Goal: Information Seeking & Learning: Learn about a topic

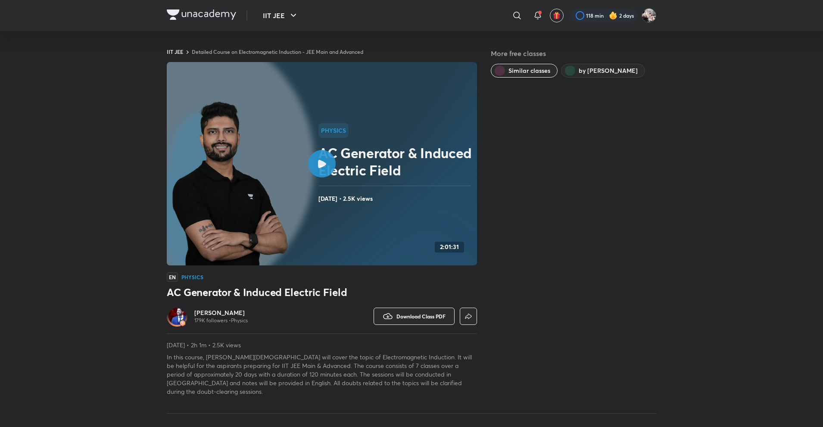
drag, startPoint x: 65, startPoint y: 16, endPoint x: 51, endPoint y: 16, distance: 13.4
click at [51, 16] on header "IIT JEE ​ 118 min 2 days" at bounding box center [411, 15] width 823 height 31
drag, startPoint x: 81, startPoint y: 15, endPoint x: 62, endPoint y: 15, distance: 19.4
click at [62, 15] on header "IIT JEE ​ 118 min 2 days" at bounding box center [411, 15] width 823 height 31
drag, startPoint x: 98, startPoint y: 14, endPoint x: 63, endPoint y: 16, distance: 34.6
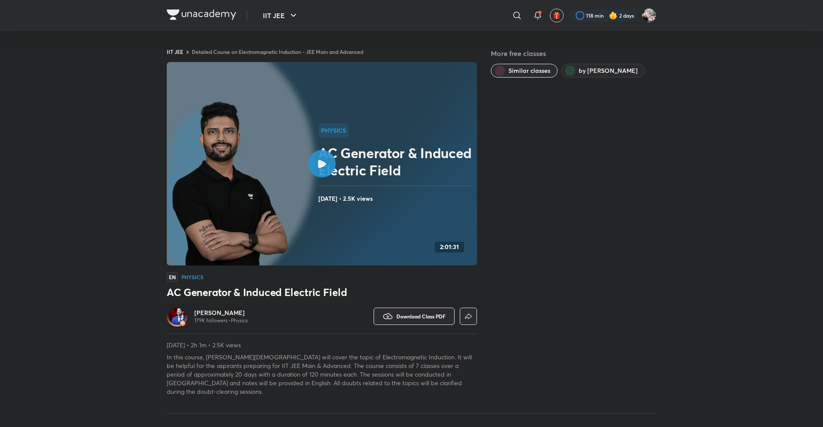
click at [63, 16] on header "IIT JEE ​ 118 min 2 days" at bounding box center [411, 15] width 823 height 31
drag, startPoint x: 63, startPoint y: 16, endPoint x: 42, endPoint y: 16, distance: 21.1
click at [42, 16] on header "IIT JEE ​ 118 min 2 days" at bounding box center [411, 15] width 823 height 31
click at [369, 148] on h2 "AC Generator & Induced Electric Field" at bounding box center [396, 161] width 155 height 34
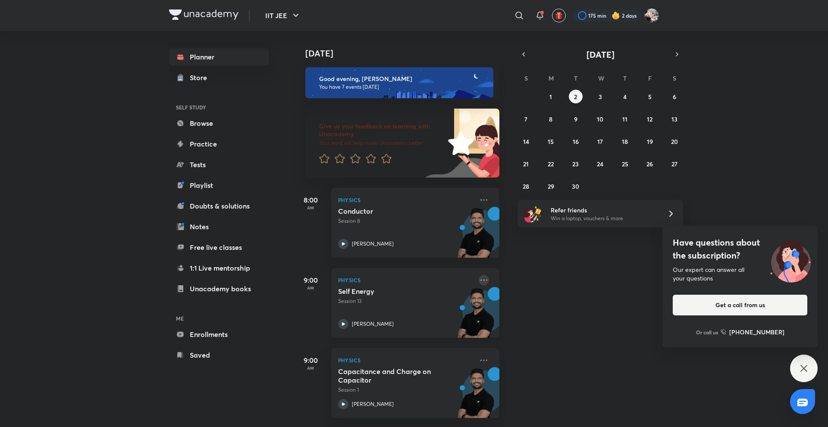
click at [479, 279] on icon at bounding box center [484, 280] width 10 height 10
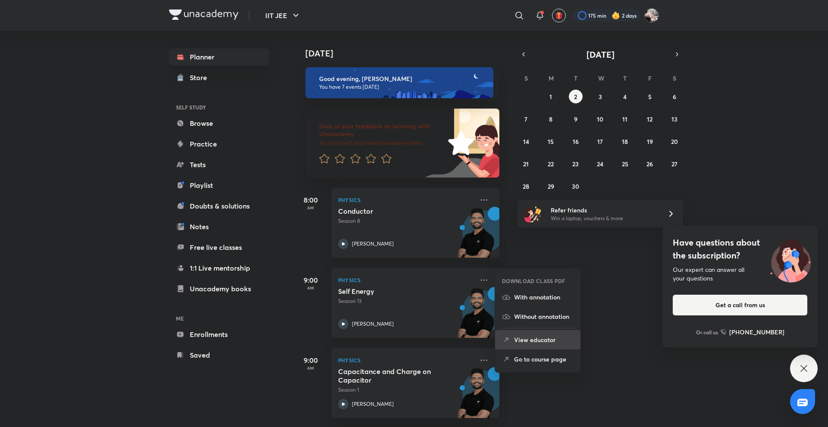
click at [523, 338] on p "View educator" at bounding box center [543, 339] width 59 height 9
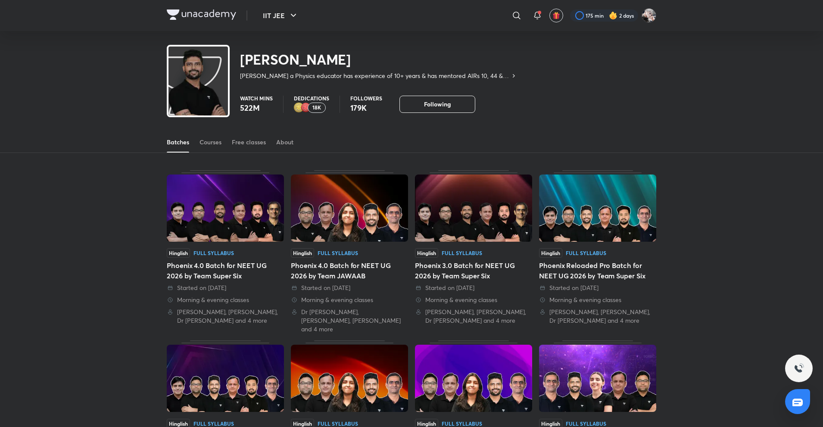
click at [194, 133] on div "Batches Courses Free classes About" at bounding box center [412, 142] width 490 height 21
click at [200, 134] on link "Courses" at bounding box center [211, 142] width 22 height 21
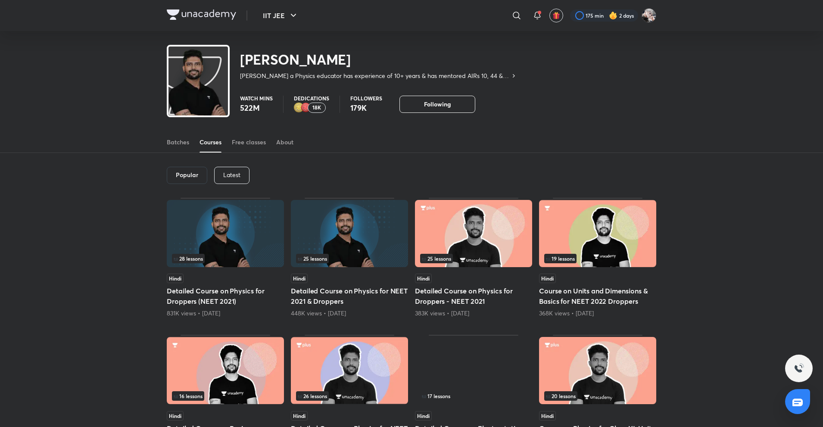
click at [239, 179] on div "Latest" at bounding box center [231, 175] width 35 height 17
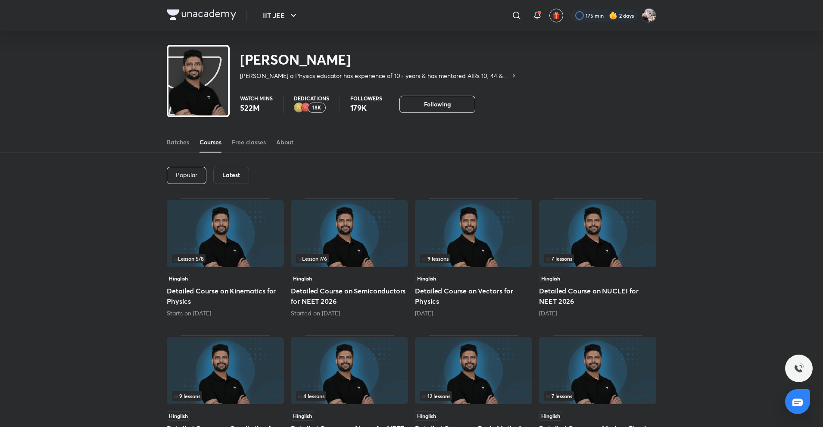
click at [230, 165] on div "Popular Latest" at bounding box center [412, 175] width 490 height 45
click at [236, 169] on div "Latest" at bounding box center [231, 175] width 36 height 17
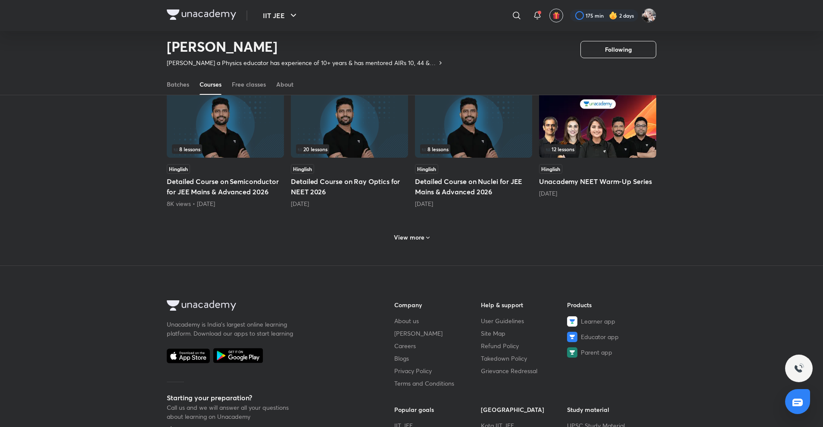
scroll to position [484, 0]
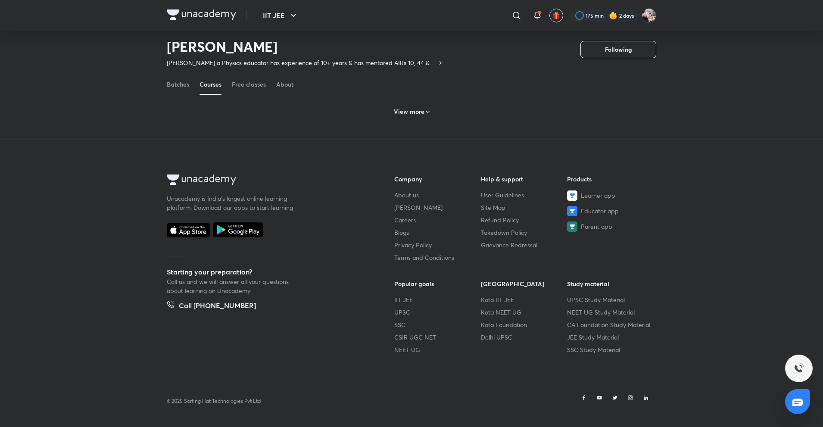
click at [400, 112] on h6 "View more" at bounding box center [409, 111] width 31 height 9
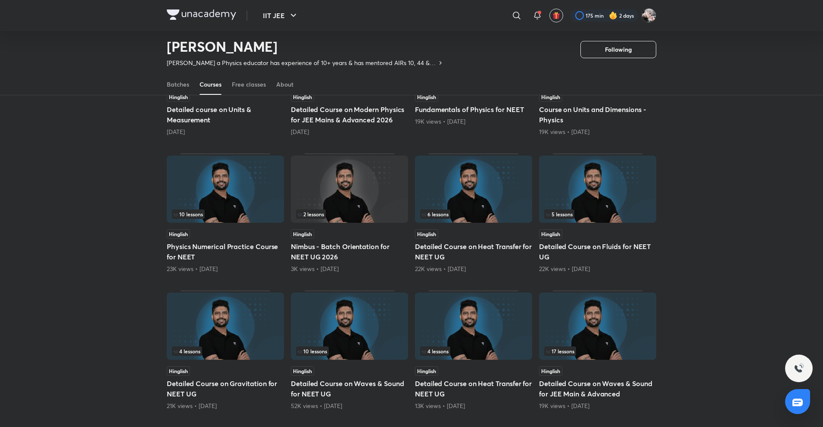
scroll to position [896, 0]
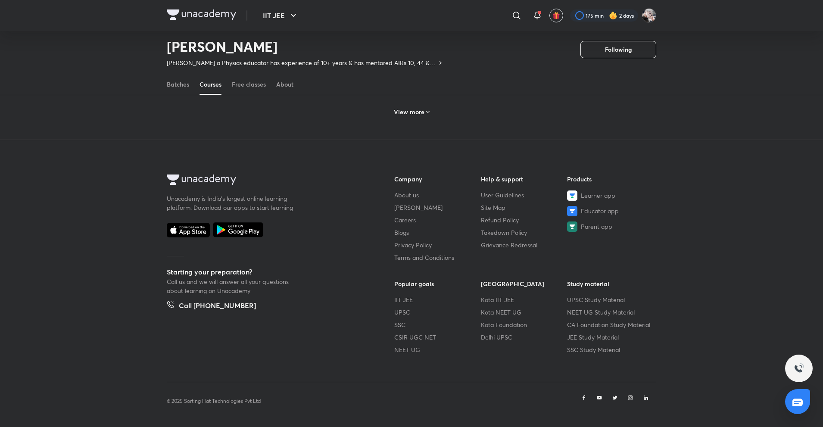
click at [426, 103] on div "View more" at bounding box center [412, 111] width 490 height 22
click at [426, 119] on div "View more" at bounding box center [412, 111] width 490 height 22
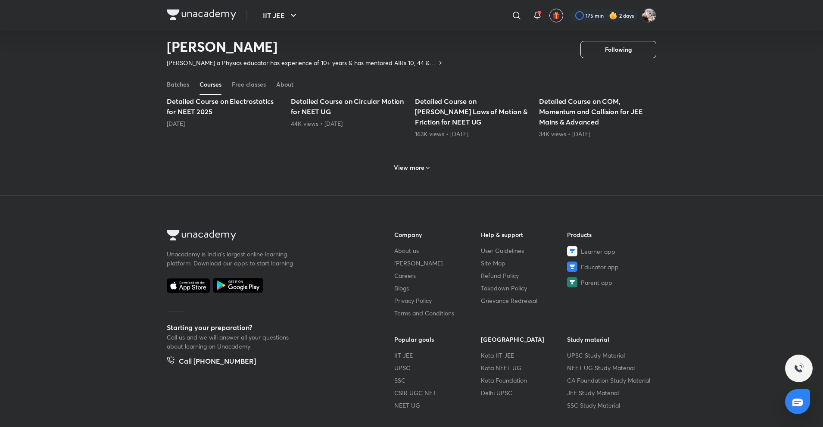
scroll to position [1761, 0]
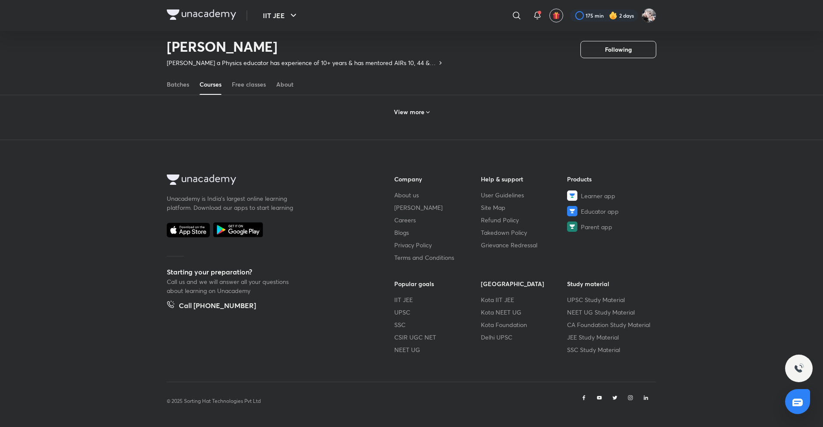
click at [426, 119] on div "View more" at bounding box center [412, 112] width 43 height 14
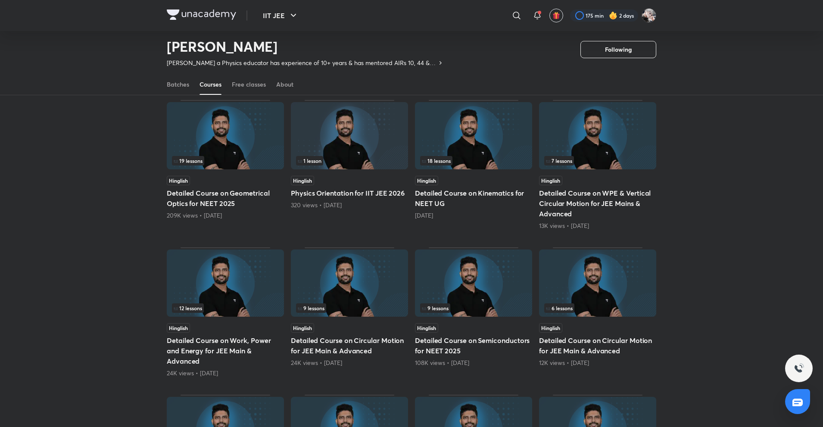
click at [426, 119] on img at bounding box center [473, 135] width 117 height 67
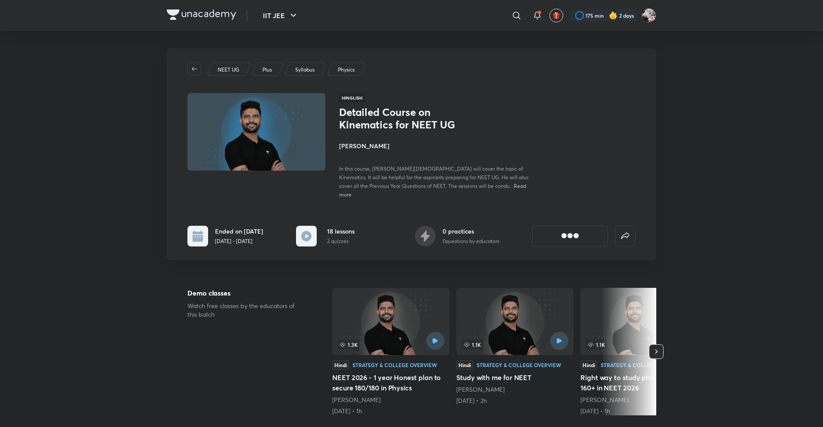
scroll to position [1092, 0]
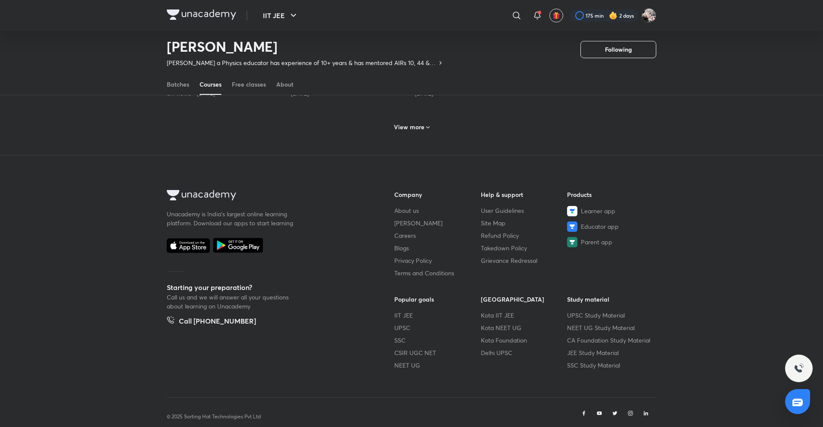
click at [402, 124] on h6 "View more" at bounding box center [409, 127] width 31 height 9
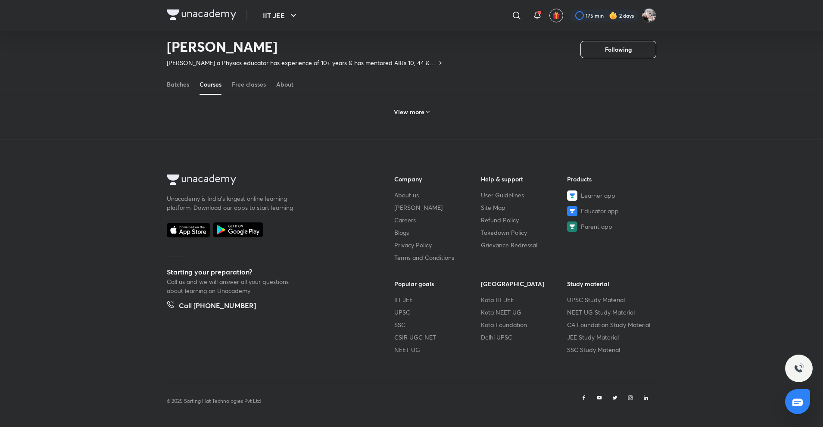
click at [405, 116] on div "View more" at bounding box center [412, 112] width 43 height 14
click at [410, 110] on h6 "View more" at bounding box center [409, 112] width 31 height 9
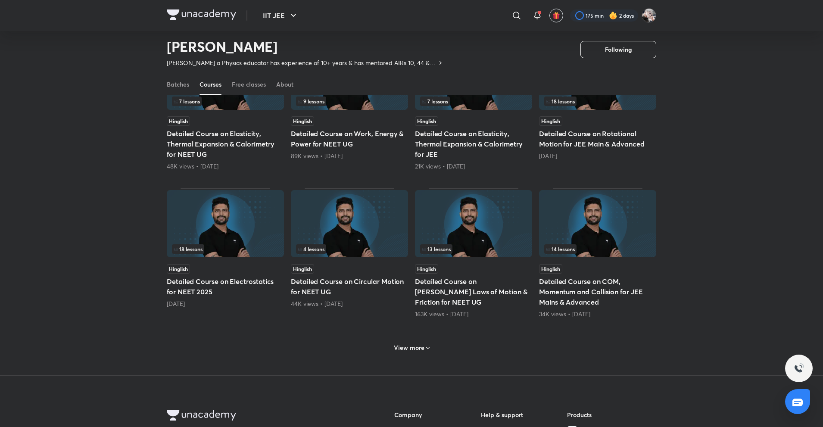
scroll to position [1577, 0]
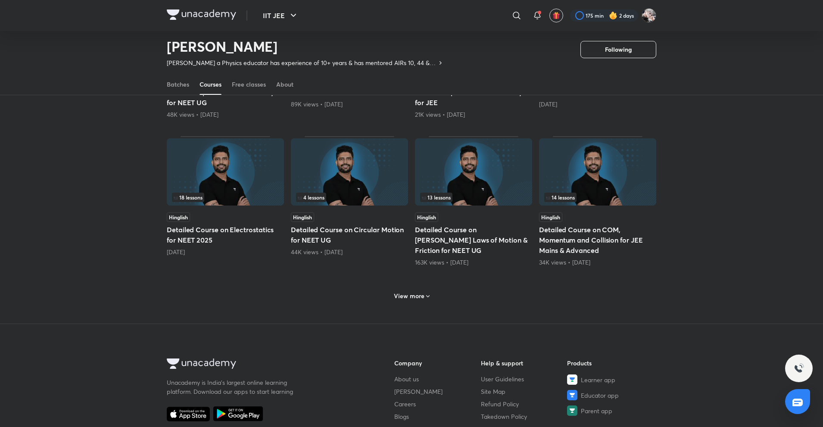
click at [426, 293] on icon at bounding box center [428, 296] width 7 height 7
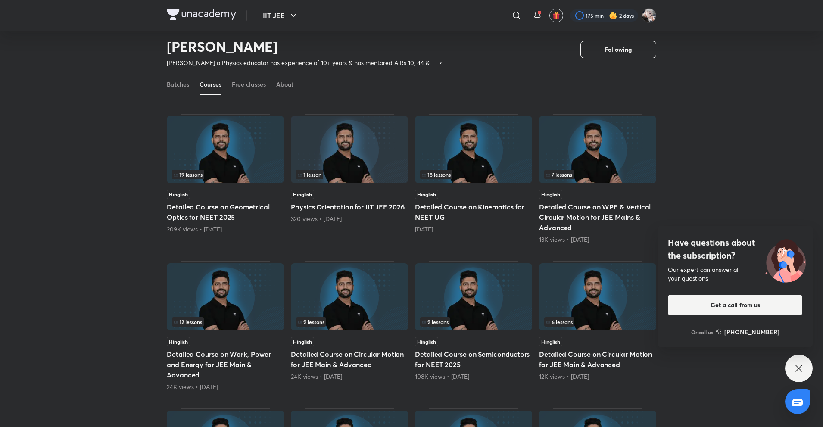
scroll to position [1749, 0]
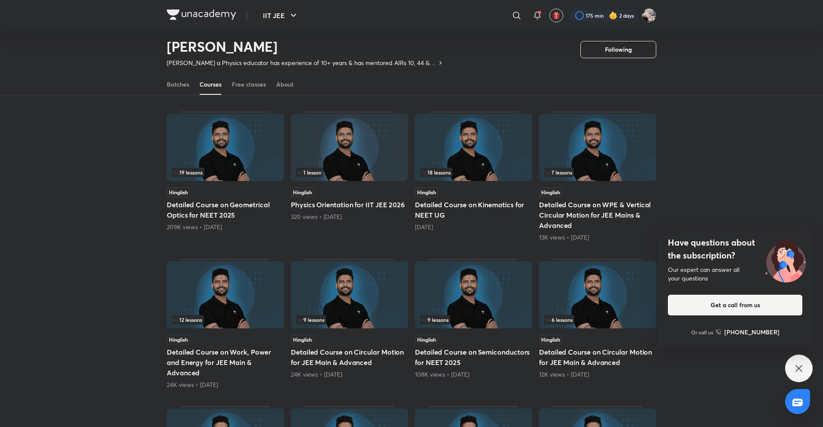
click at [268, 329] on div "12 lessons" at bounding box center [225, 295] width 117 height 69
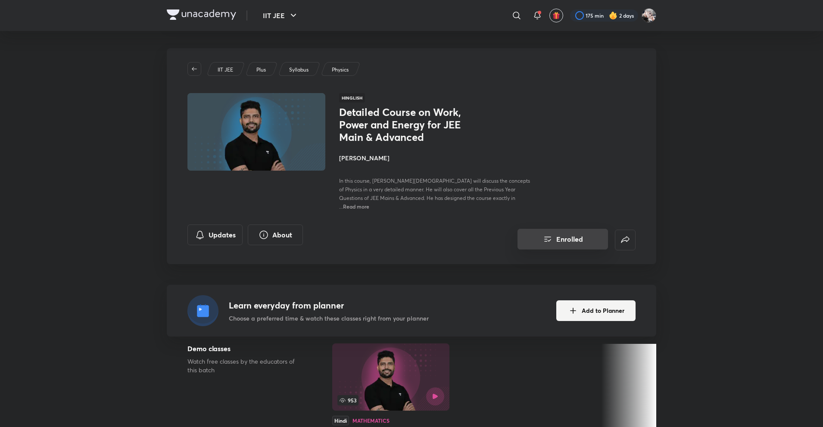
click at [550, 234] on icon "Enrolled" at bounding box center [548, 239] width 10 height 10
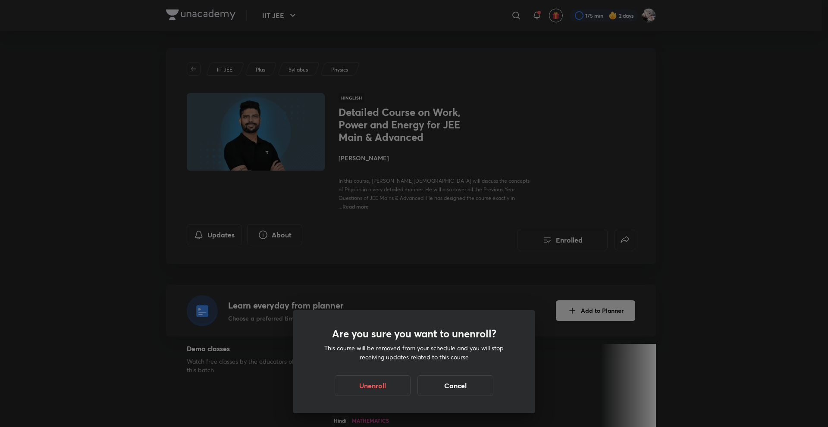
click at [520, 229] on div "Are you sure you want to unenroll? This course will be removed from your schedu…" at bounding box center [414, 213] width 828 height 427
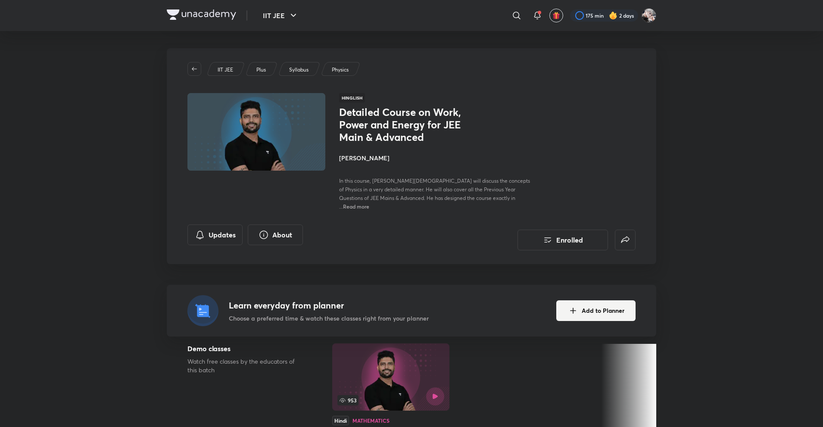
click at [203, 71] on link at bounding box center [197, 69] width 19 height 14
click at [203, 9] on img at bounding box center [201, 14] width 69 height 10
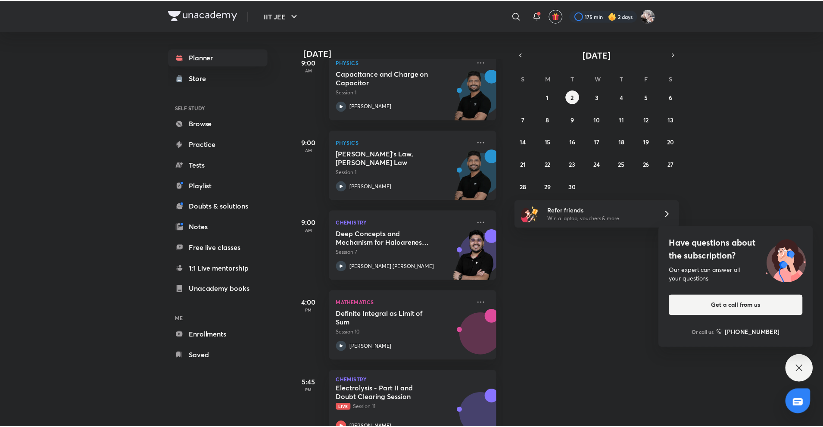
scroll to position [325, 0]
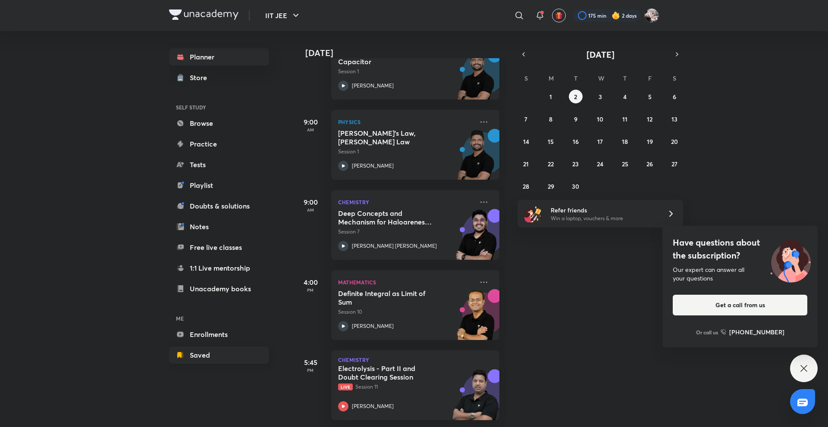
click at [239, 357] on link "Saved" at bounding box center [219, 355] width 100 height 17
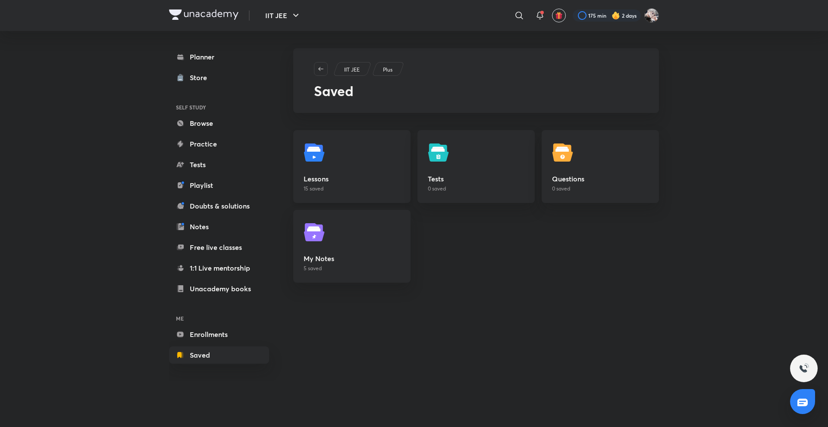
click at [358, 178] on h5 "Lessons" at bounding box center [351, 179] width 97 height 10
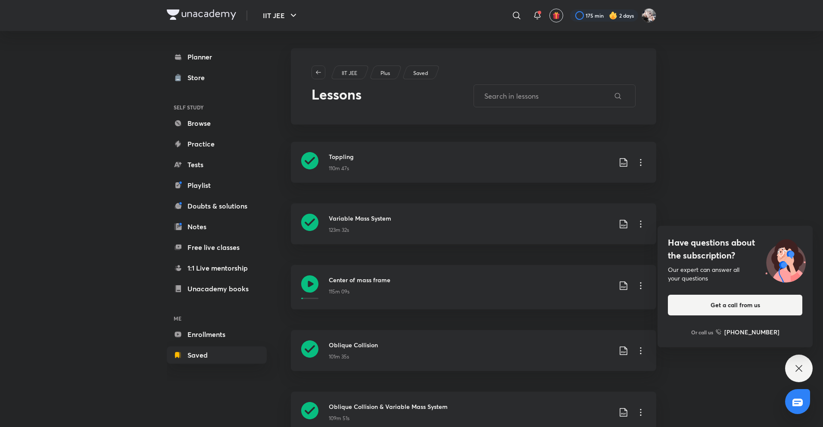
click at [202, 23] on div "IIT JEE ​ 175 min 2 days" at bounding box center [412, 15] width 490 height 31
click at [189, 14] on img at bounding box center [201, 14] width 69 height 10
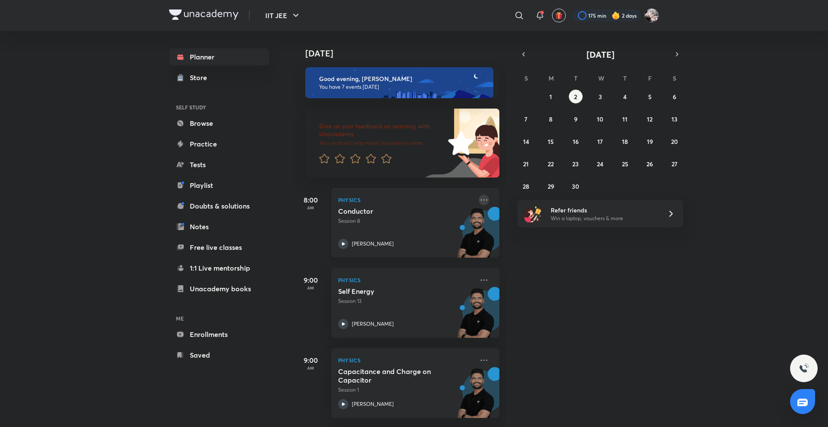
click at [479, 200] on icon at bounding box center [484, 200] width 10 height 10
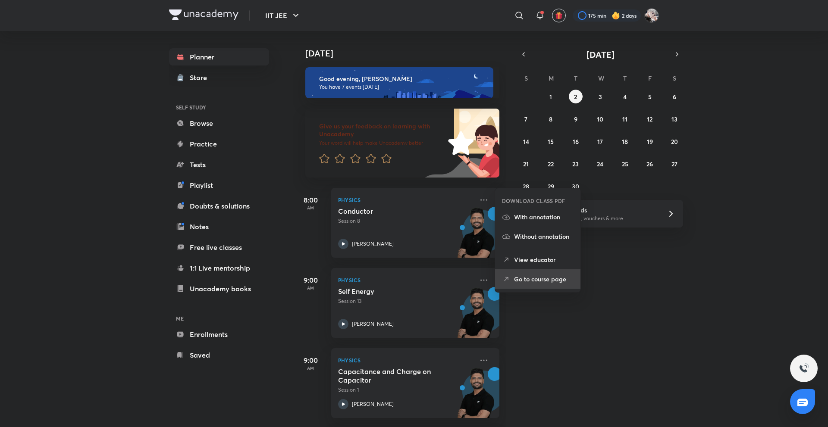
click at [533, 284] on li "Go to course page" at bounding box center [537, 278] width 85 height 19
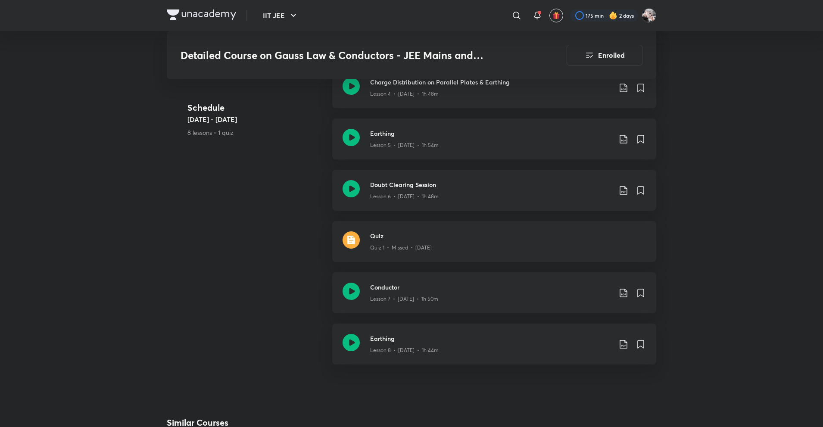
scroll to position [690, 0]
click at [411, 296] on div "Conductor Lesson 7 • Aug 29 • 1h 50m" at bounding box center [494, 290] width 324 height 41
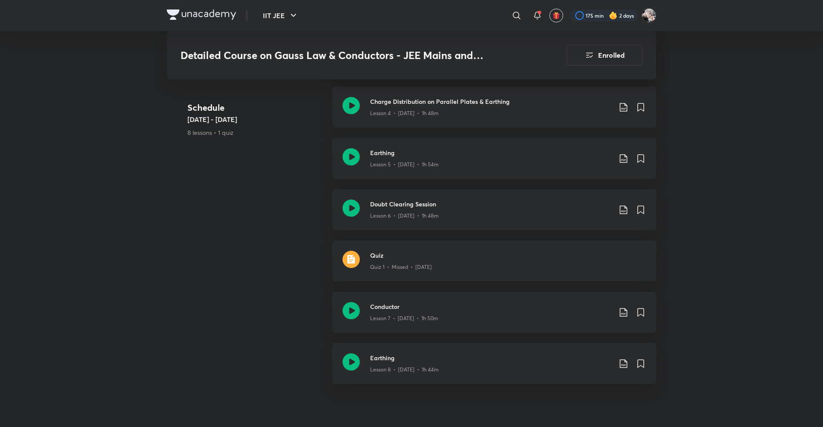
scroll to position [667, 0]
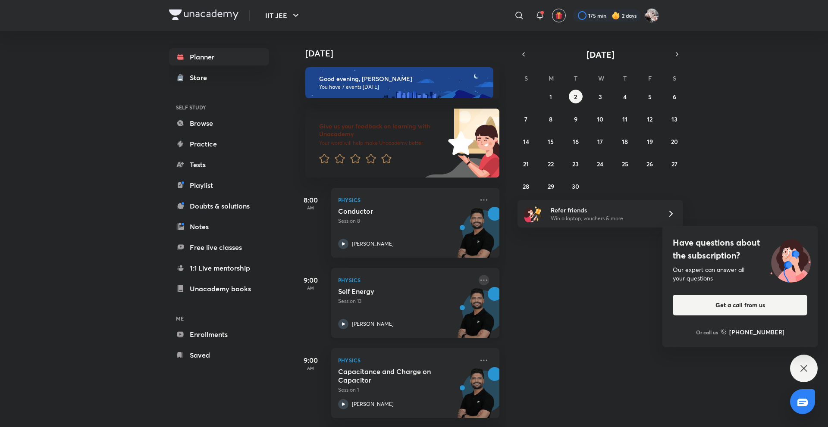
click at [479, 284] on icon at bounding box center [484, 280] width 10 height 10
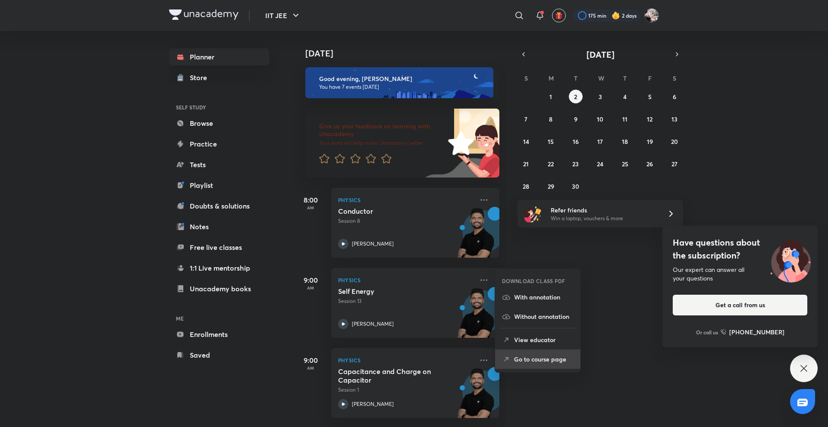
click at [530, 360] on p "Go to course page" at bounding box center [543, 359] width 59 height 9
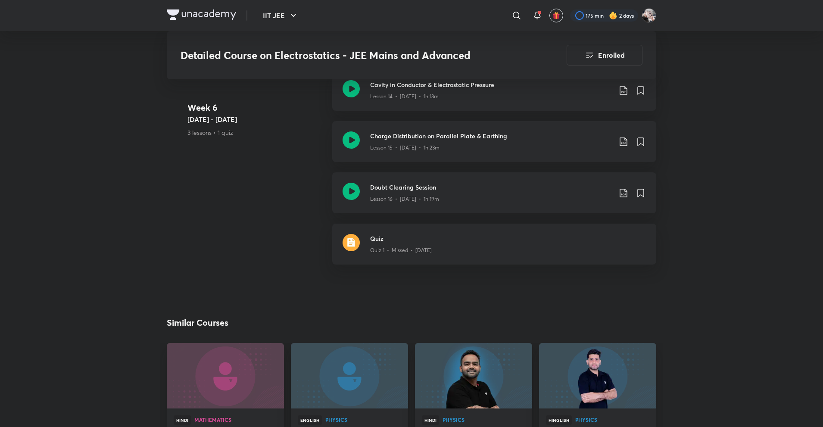
scroll to position [1380, 0]
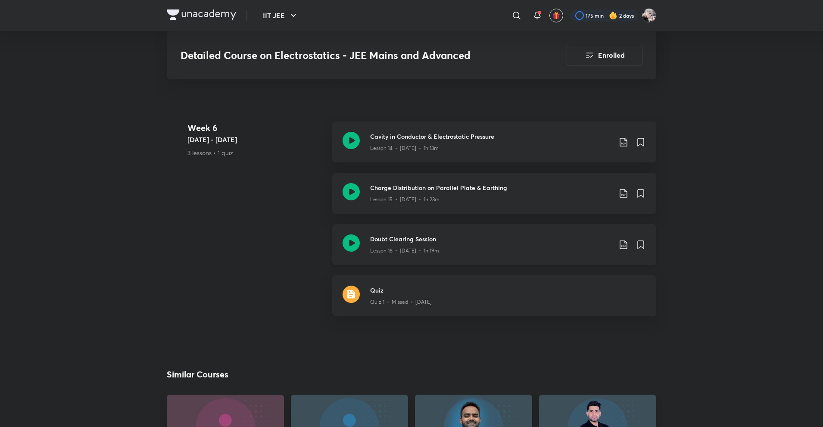
click at [442, 235] on h3 "Doubt Clearing Session" at bounding box center [490, 239] width 241 height 9
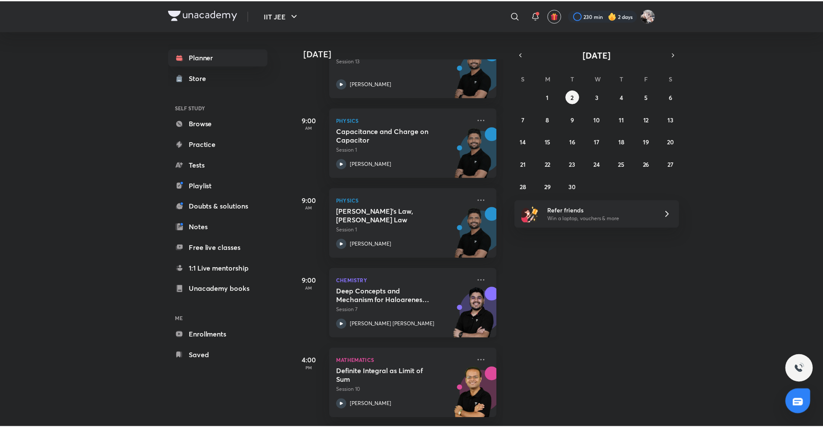
scroll to position [239, 0]
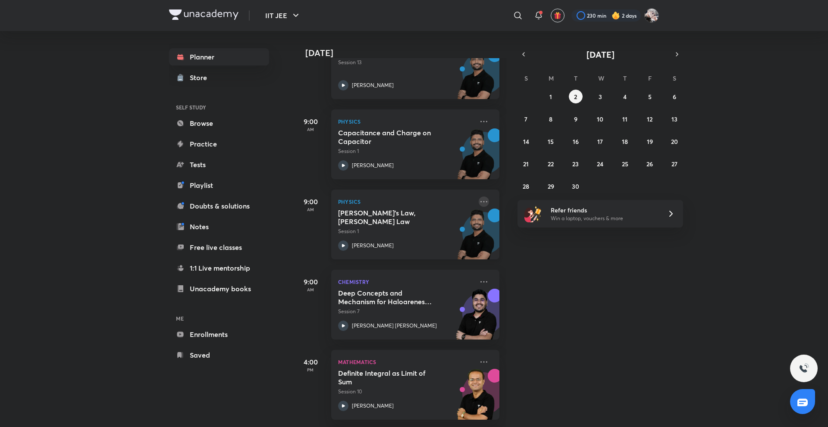
click at [479, 201] on icon at bounding box center [484, 202] width 10 height 10
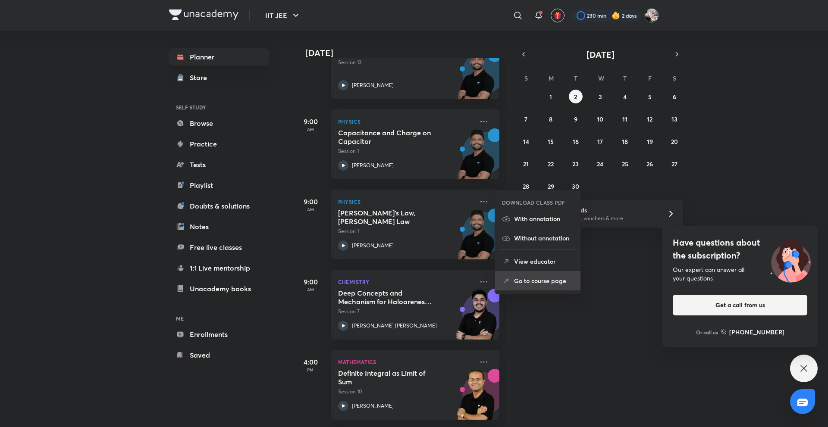
click at [518, 286] on li "Go to course page" at bounding box center [537, 280] width 85 height 19
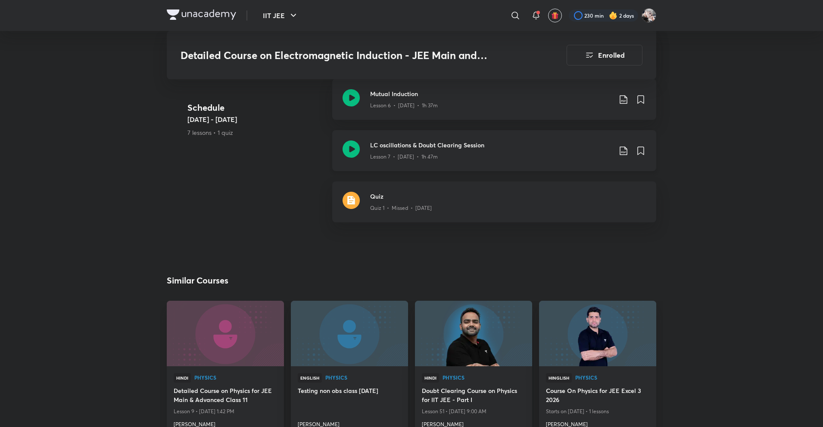
scroll to position [776, 0]
